Goal: Information Seeking & Learning: Learn about a topic

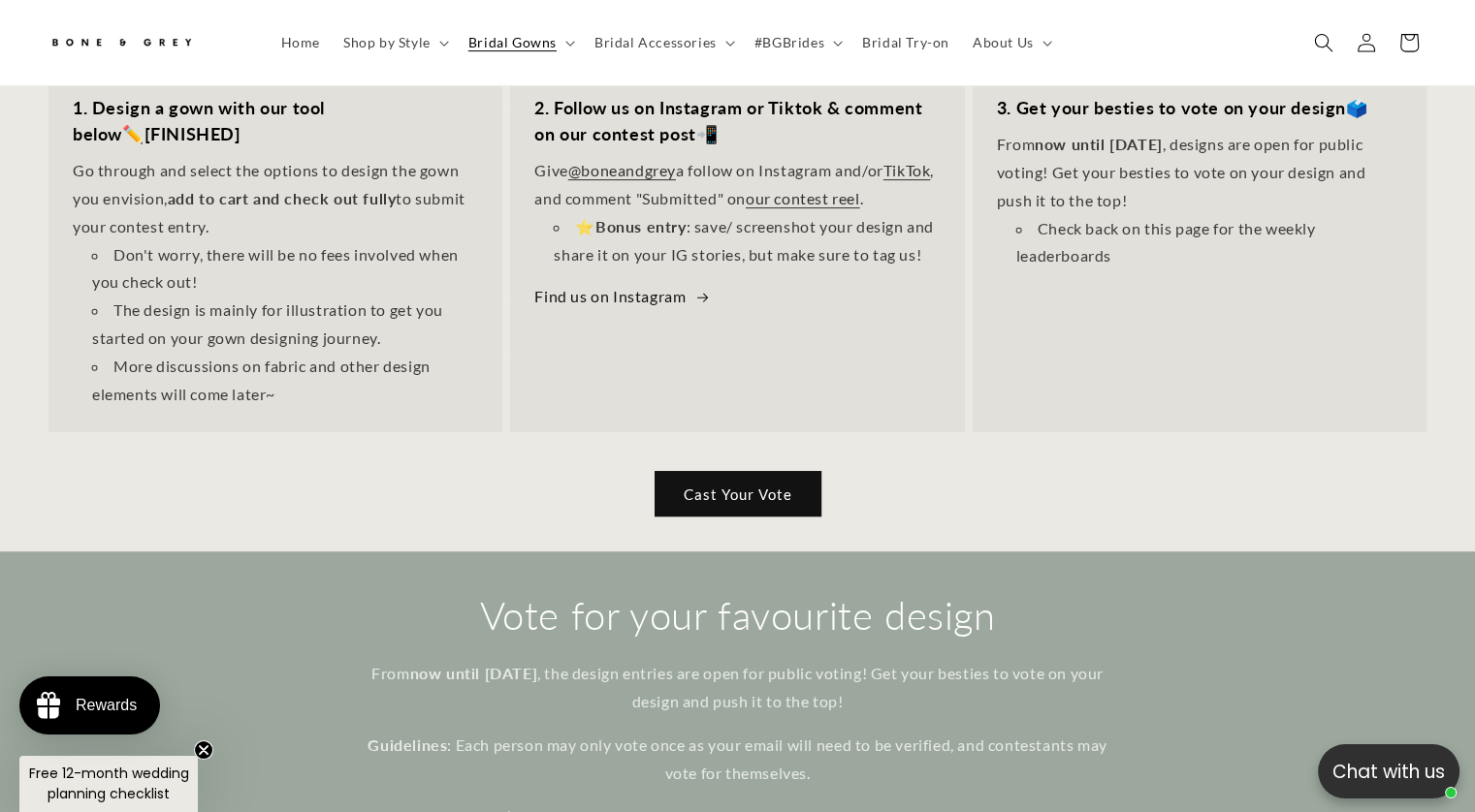
scroll to position [765, 0]
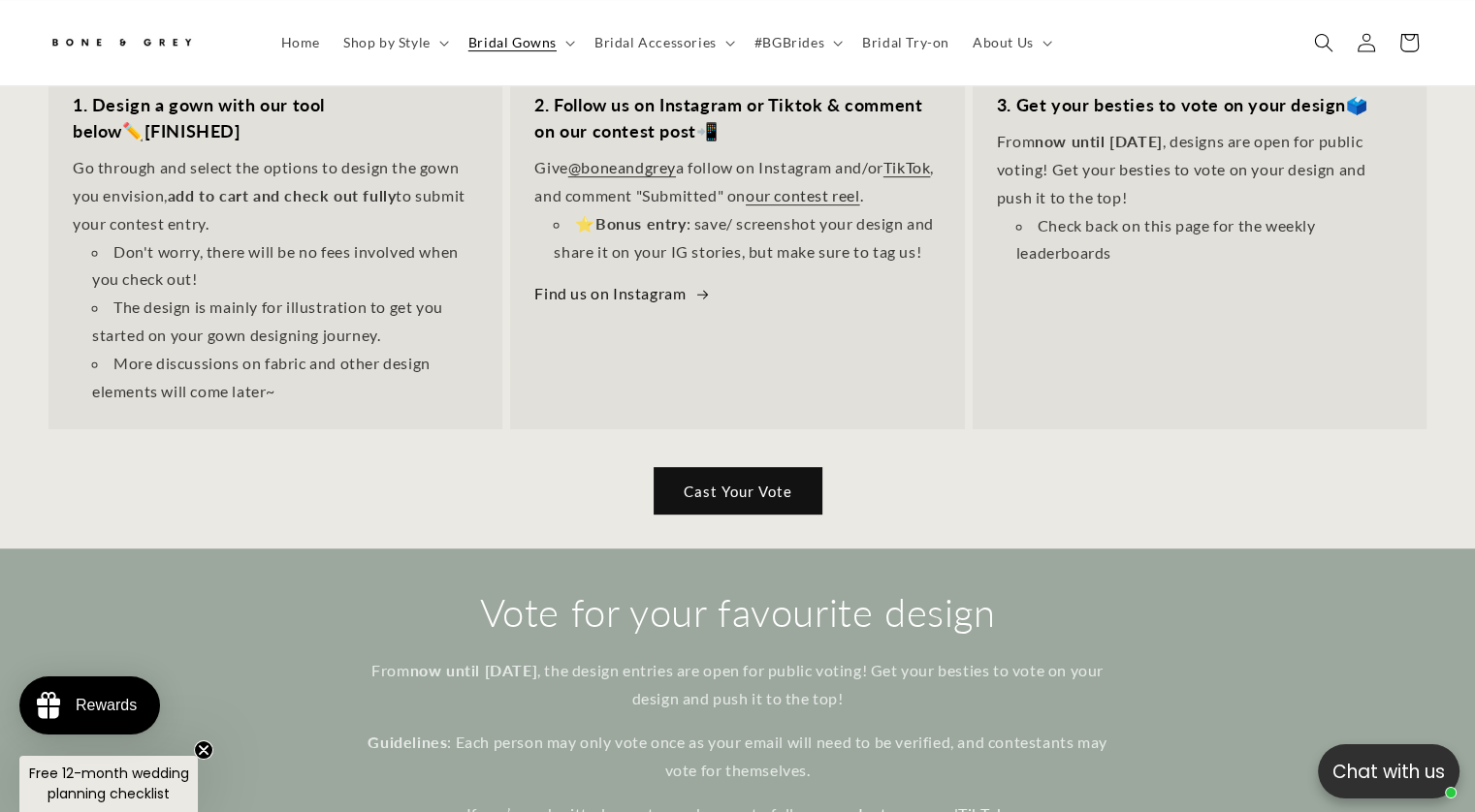
click at [796, 468] on link "Cast Your Vote" at bounding box center [738, 491] width 167 height 46
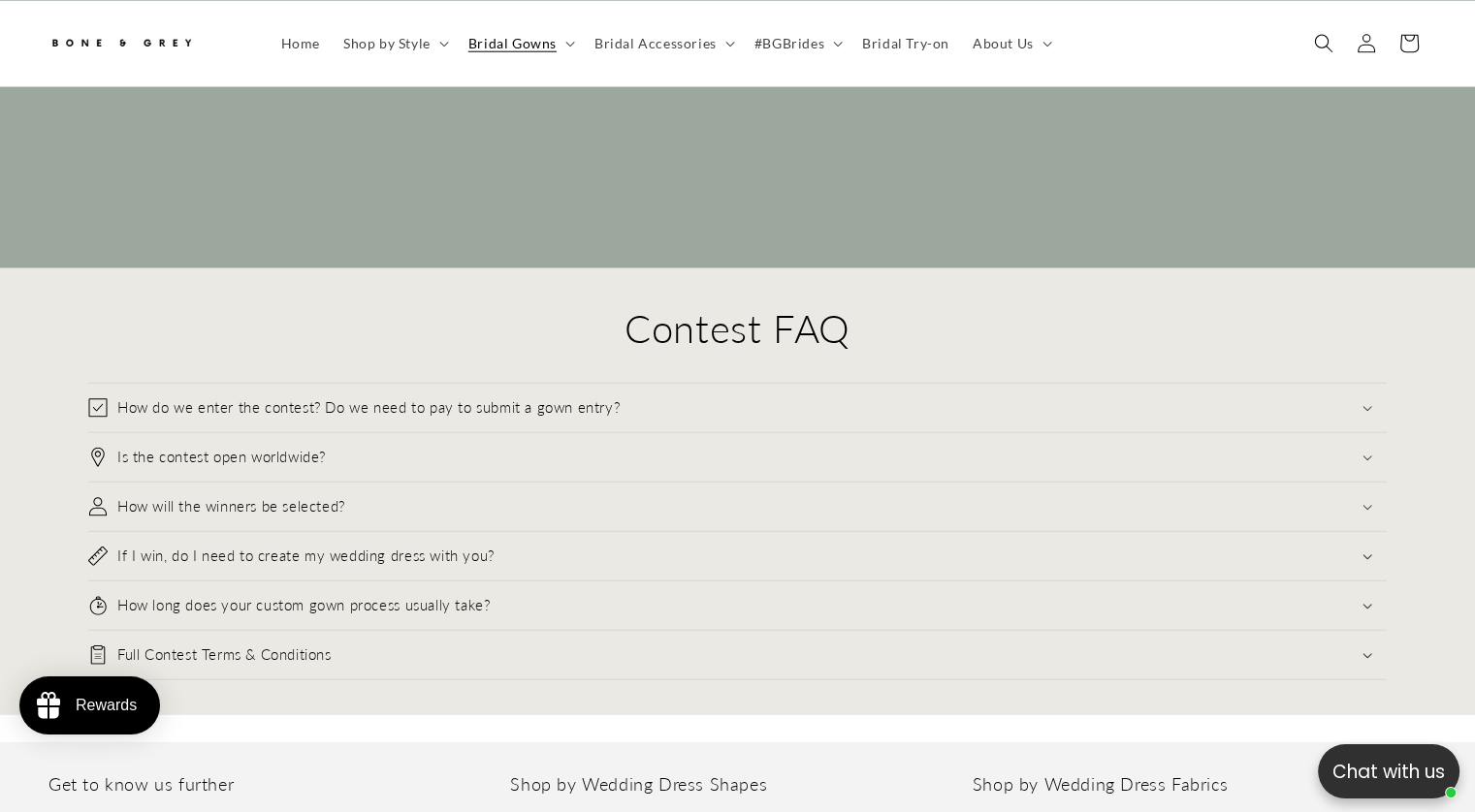
scroll to position [0, 1005]
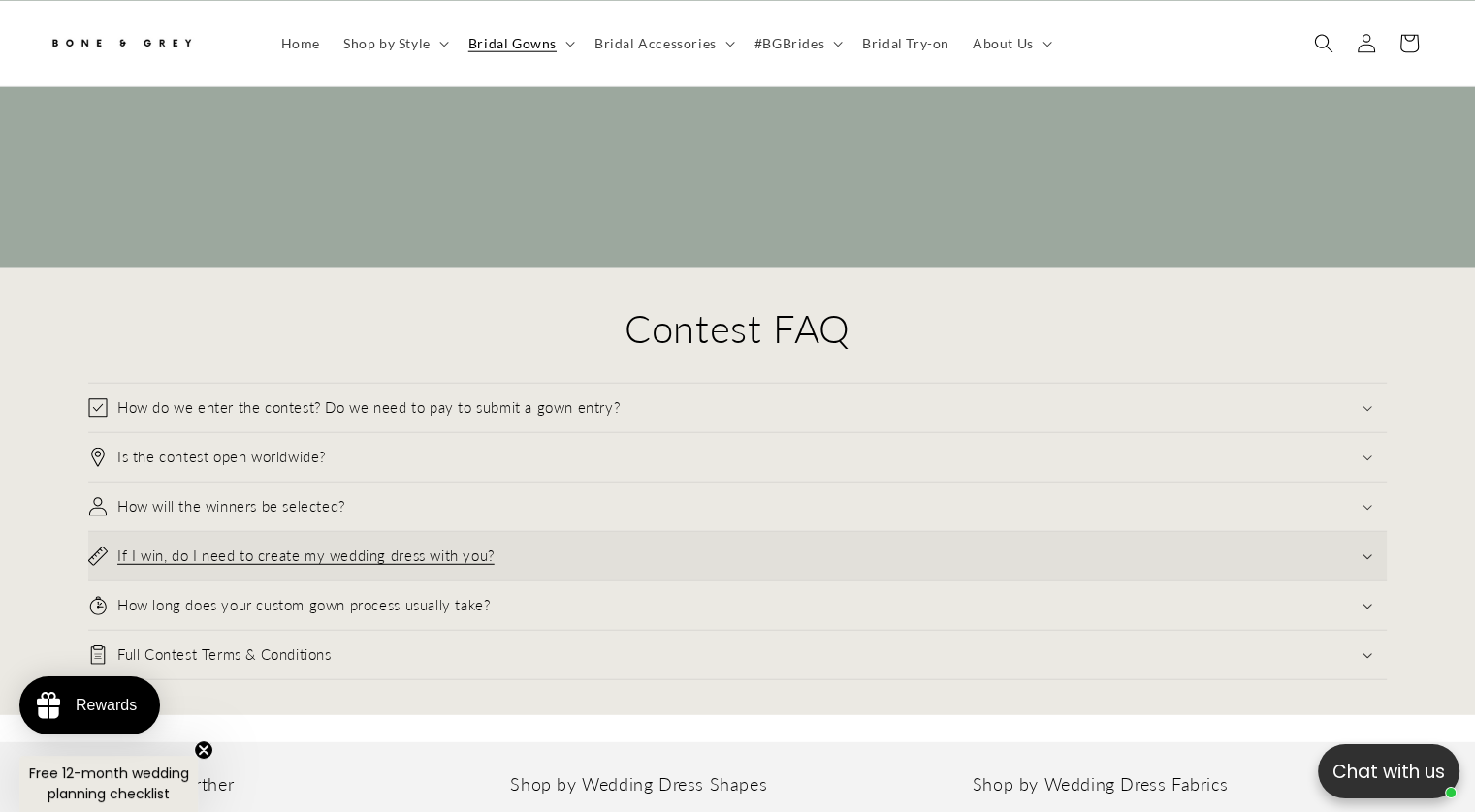
click at [211, 534] on summary "If I win, do I need to create my wedding dress with you?" at bounding box center [737, 555] width 1299 height 48
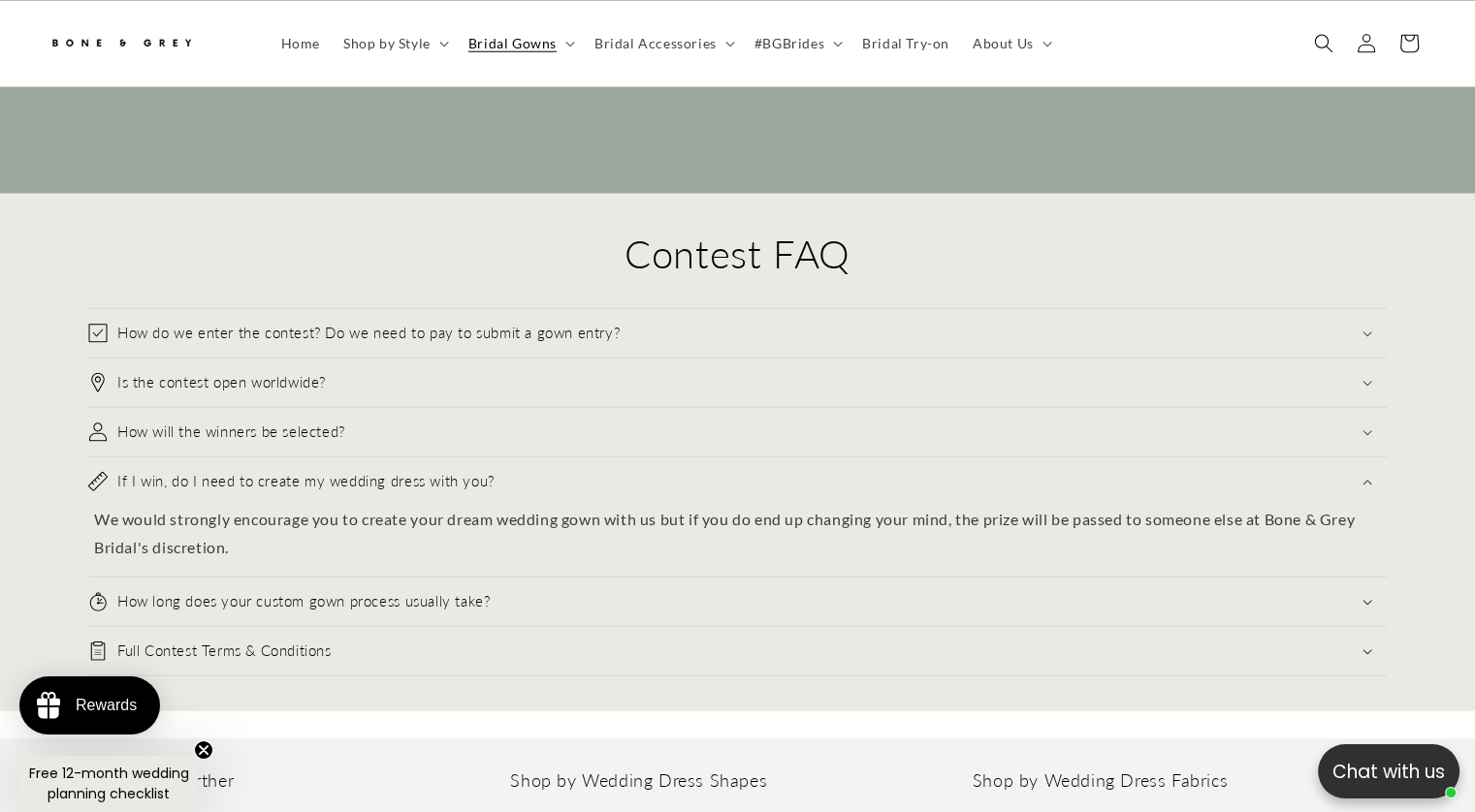
scroll to position [19997, 0]
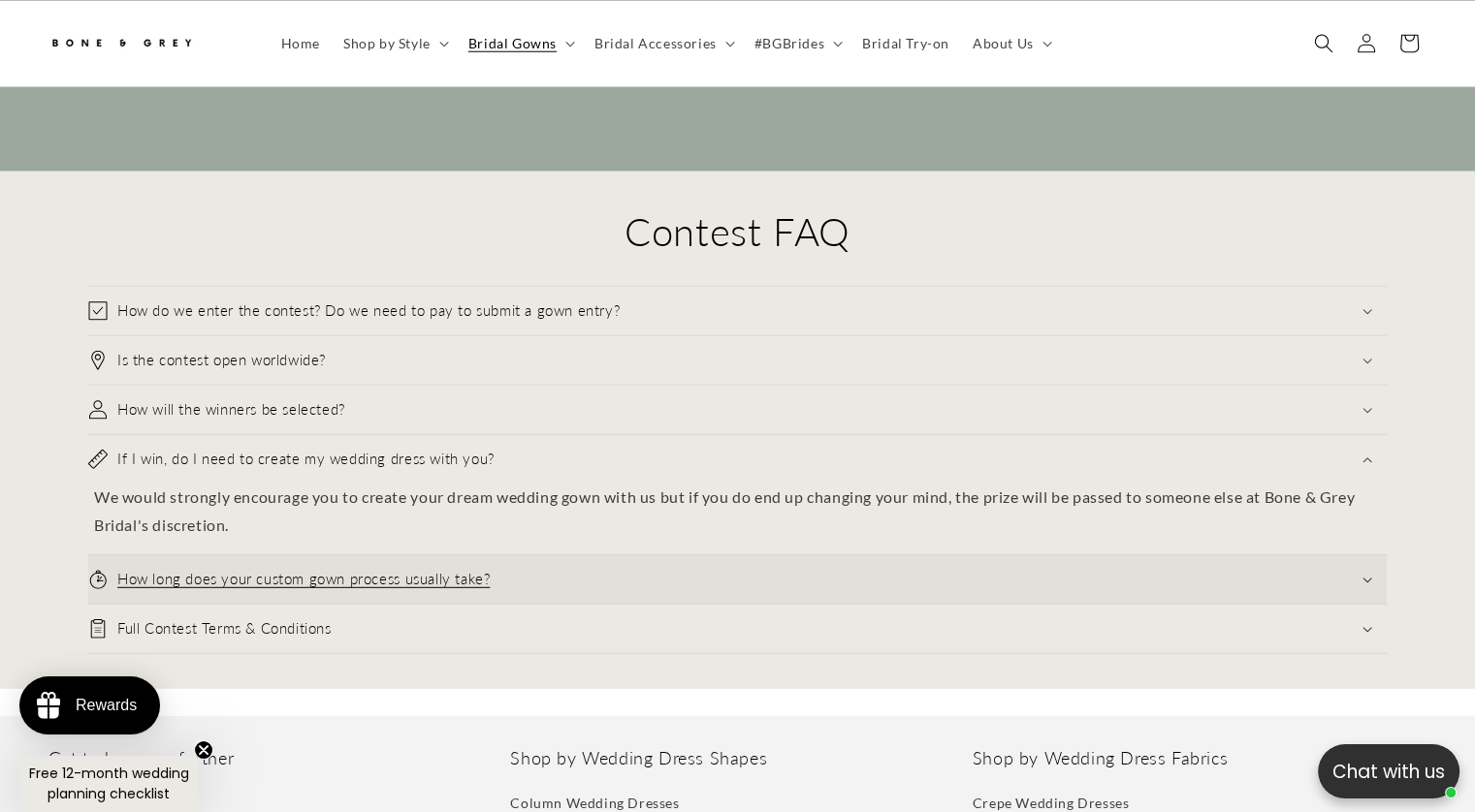
click at [1238, 555] on summary "How long does your custom gown process usually take?" at bounding box center [737, 579] width 1299 height 48
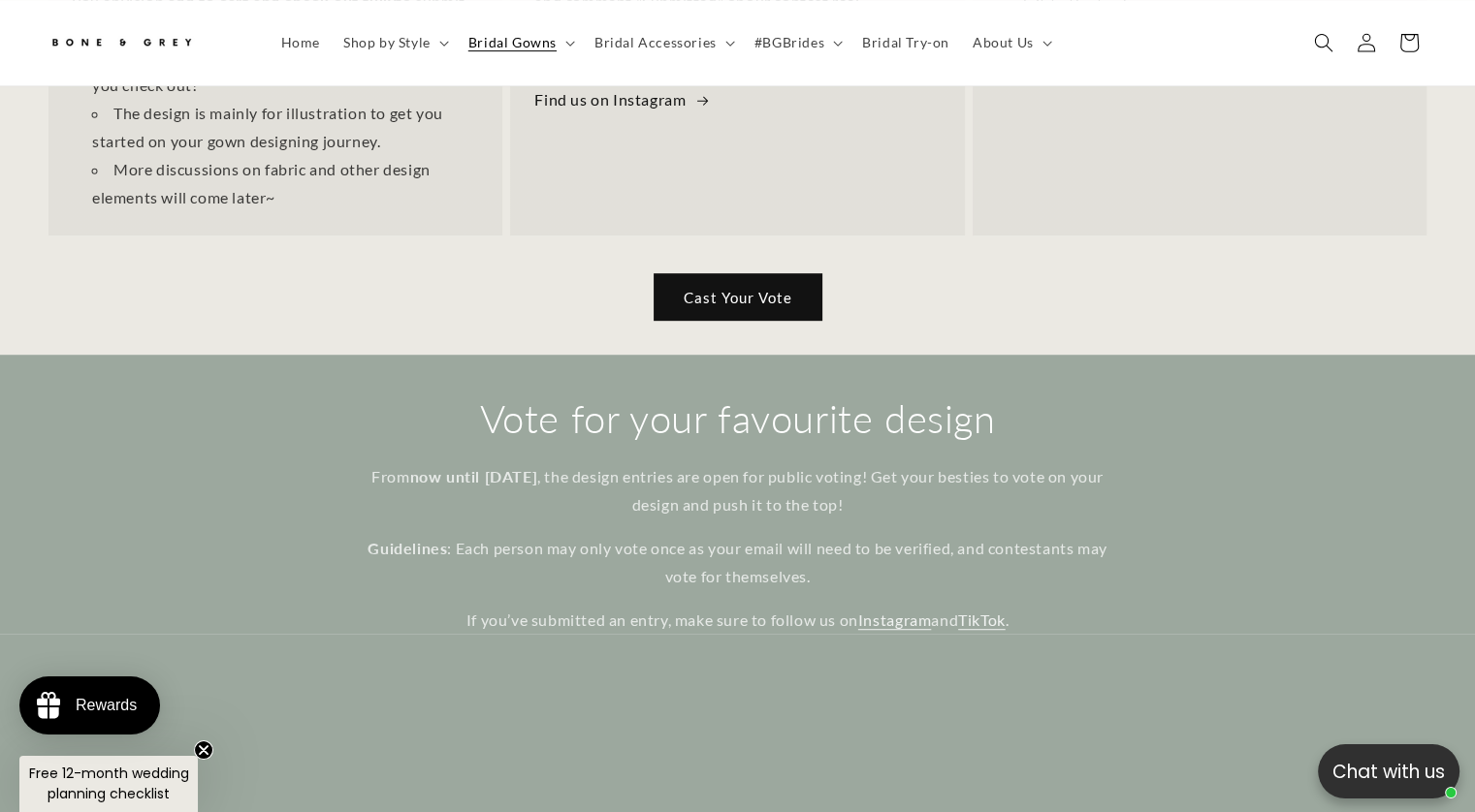
scroll to position [0, 503]
click at [728, 274] on link "Cast Your Vote" at bounding box center [738, 297] width 167 height 46
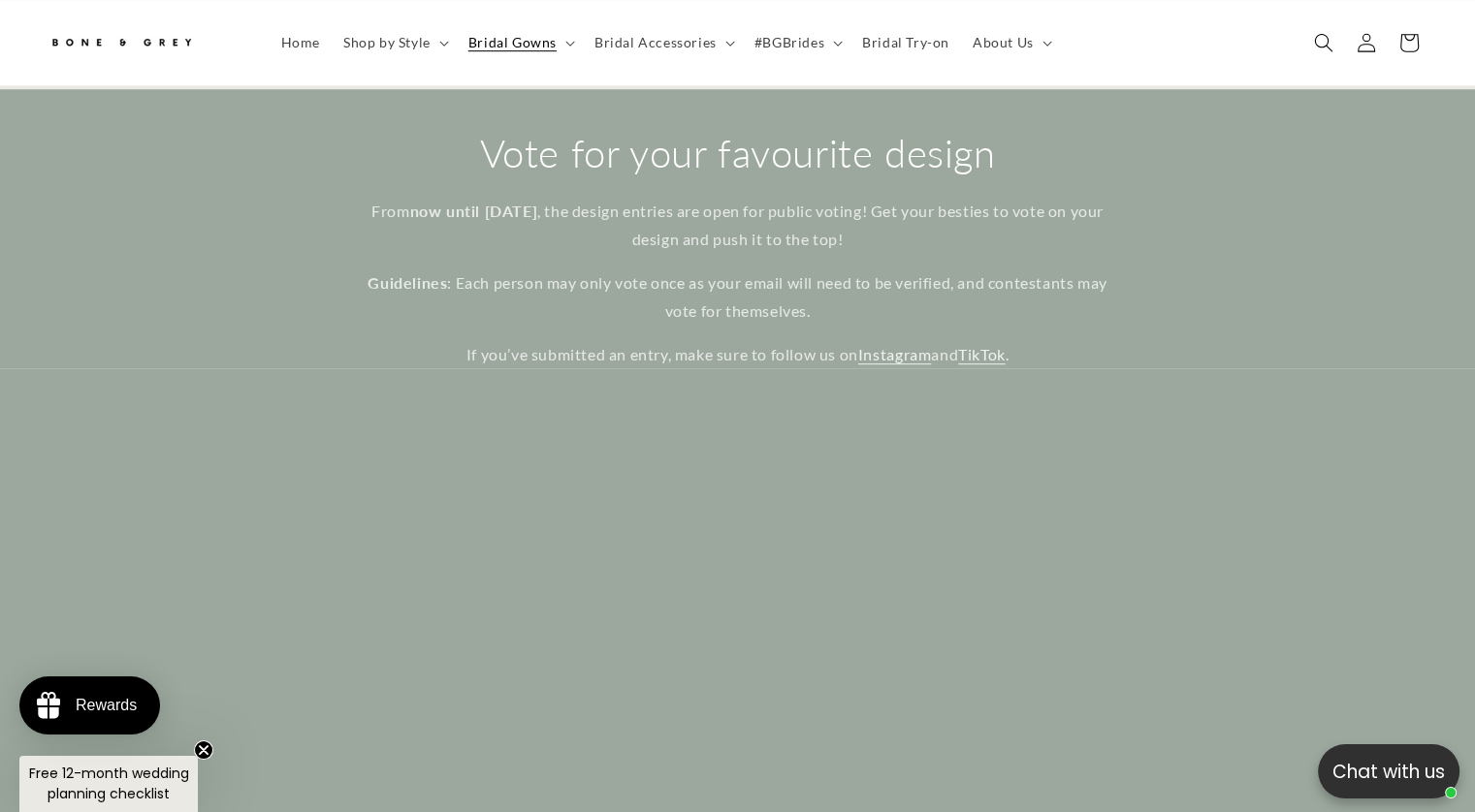
scroll to position [1250, 0]
